Goal: Check status: Check status

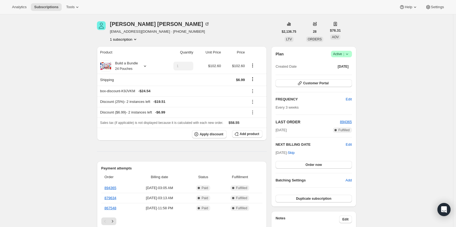
scroll to position [27, 0]
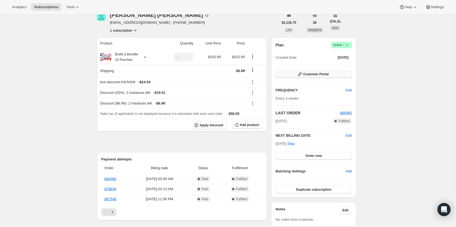
click at [320, 76] on span "Customer Portal" at bounding box center [315, 74] width 25 height 4
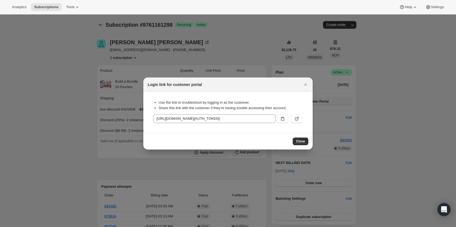
scroll to position [0, 0]
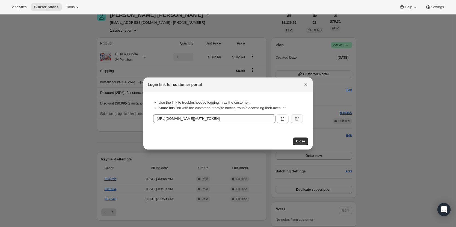
click at [296, 117] on icon ":rc6:" at bounding box center [296, 118] width 5 height 5
click at [304, 83] on icon "Close" at bounding box center [304, 84] width 5 height 5
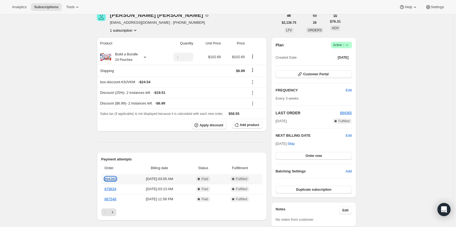
click at [112, 179] on link "894365" at bounding box center [110, 179] width 12 height 4
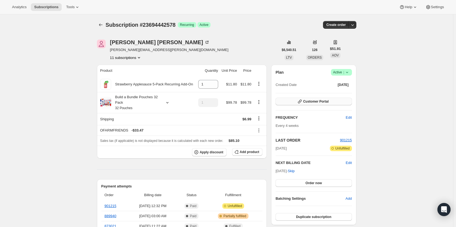
click at [308, 100] on span "Customer Portal" at bounding box center [315, 101] width 25 height 4
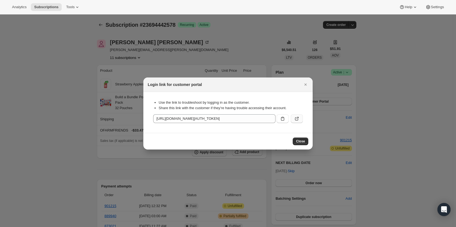
click at [296, 116] on button ":rc4:" at bounding box center [296, 118] width 12 height 9
